Goal: Task Accomplishment & Management: Manage account settings

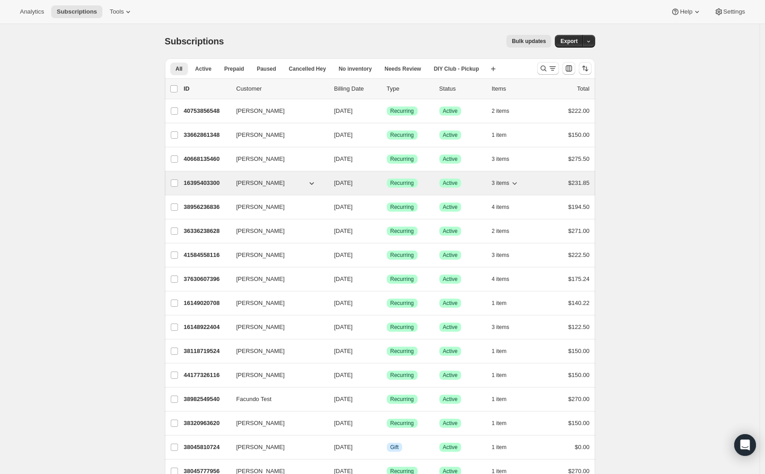
click at [197, 181] on p "16395403300" at bounding box center [206, 182] width 45 height 9
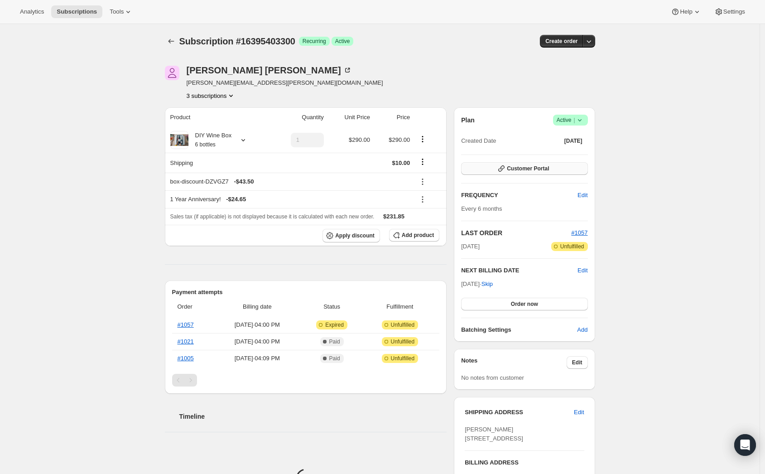
click at [487, 168] on button "Customer Portal" at bounding box center [524, 168] width 126 height 13
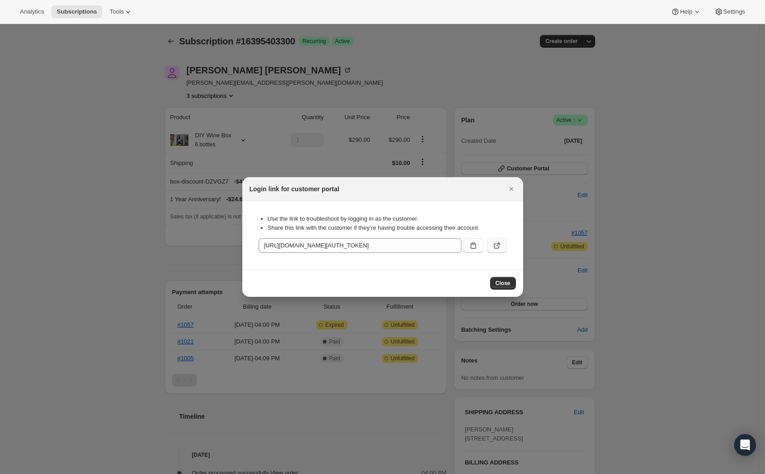
click at [494, 250] on icon ":rbu:" at bounding box center [496, 245] width 9 height 9
click at [511, 187] on icon "Close" at bounding box center [511, 188] width 9 height 9
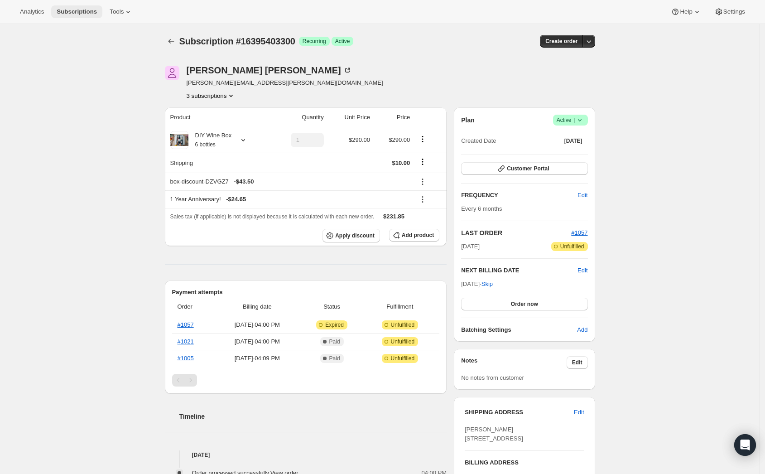
click at [72, 14] on span "Subscriptions" at bounding box center [77, 11] width 40 height 7
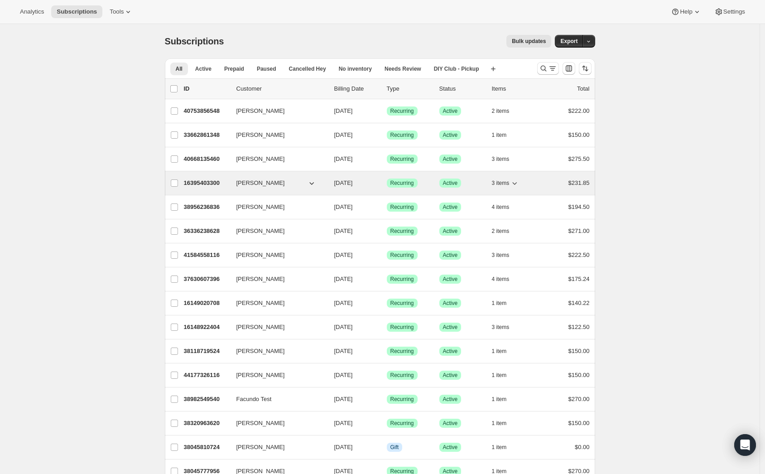
click at [212, 186] on p "16395403300" at bounding box center [206, 182] width 45 height 9
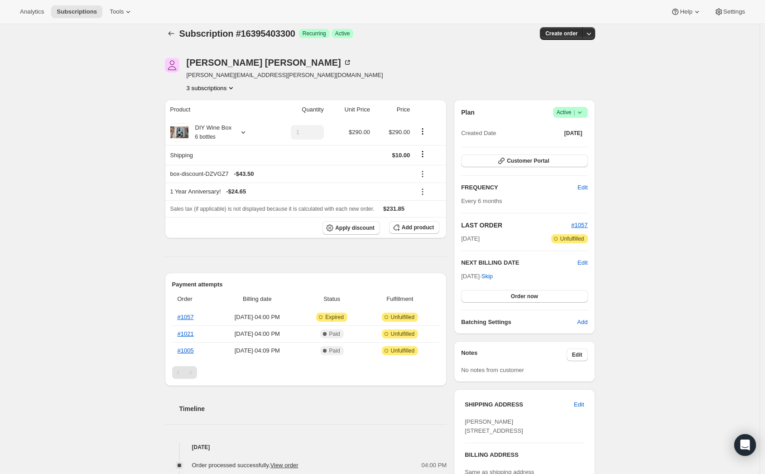
scroll to position [12, 0]
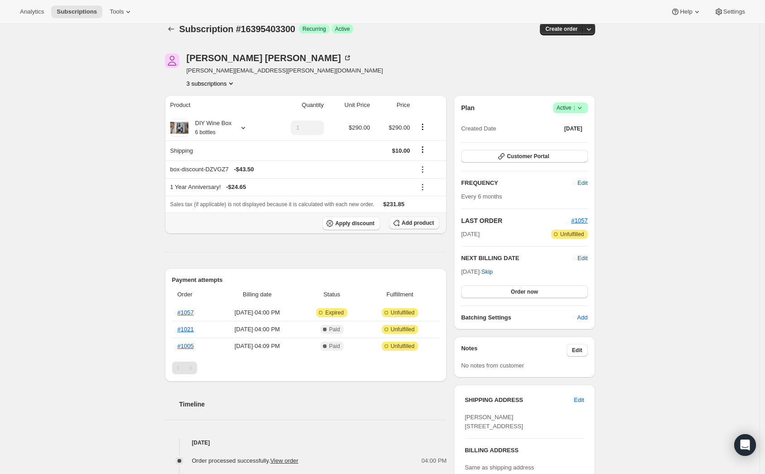
click at [422, 225] on span "Add product" at bounding box center [418, 222] width 32 height 7
click at [413, 224] on span "Add product" at bounding box center [418, 222] width 32 height 7
click at [418, 217] on button "Add product" at bounding box center [414, 222] width 50 height 13
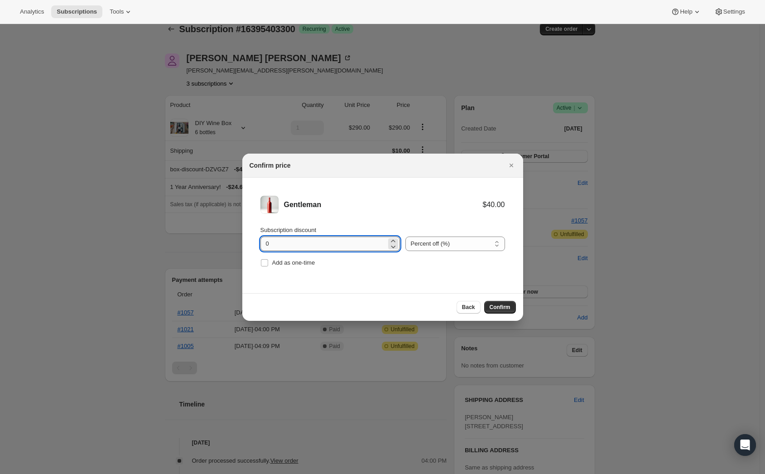
click at [302, 242] on input "0" at bounding box center [323, 243] width 126 height 14
click at [435, 291] on div "Gentleman $40.00 Subscription discount 0 Percent off (%) Amount off ($) Percent…" at bounding box center [382, 235] width 281 height 115
click at [264, 264] on input "Add as one-time" at bounding box center [264, 262] width 7 height 7
checkbox input "true"
click at [502, 309] on span "Confirm" at bounding box center [500, 306] width 21 height 7
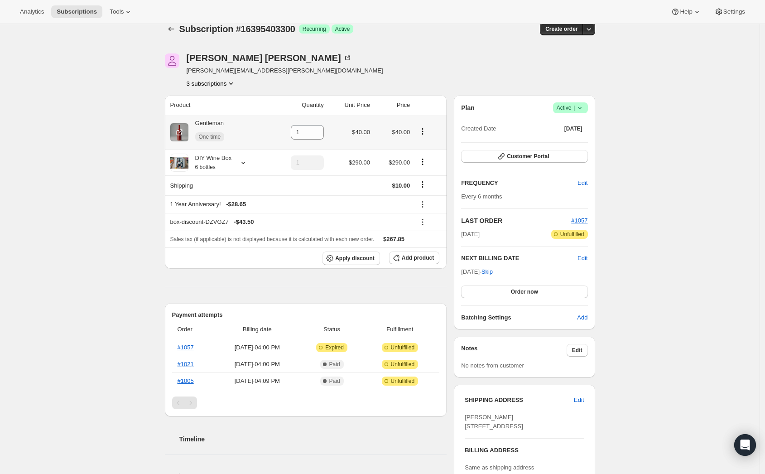
click at [422, 134] on icon "Product actions" at bounding box center [422, 131] width 9 height 9
click at [413, 150] on span "Remove" at bounding box center [419, 148] width 22 height 7
type input "0"
